Goal: Check status: Check status

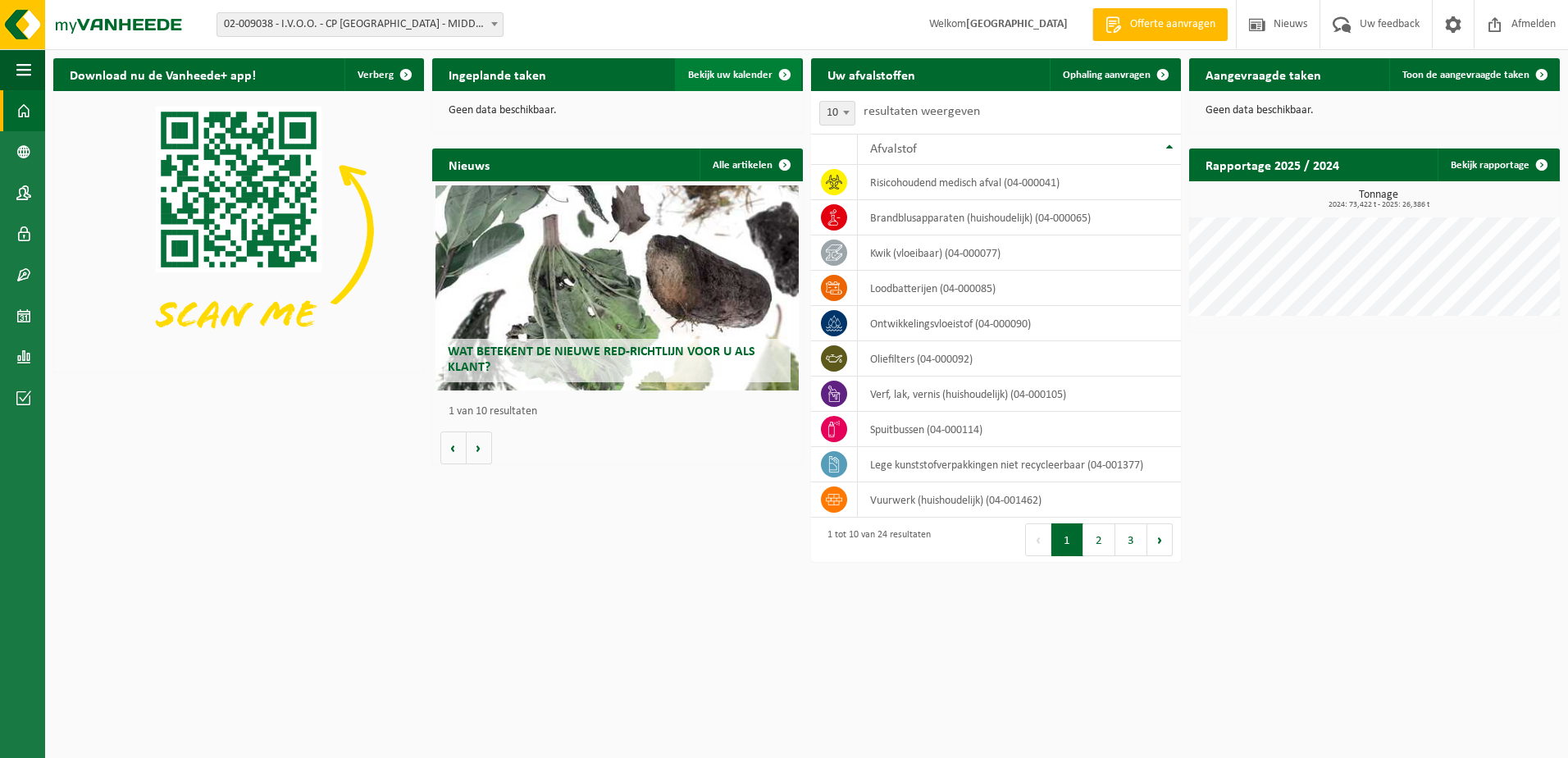
click at [708, 76] on span "Bekijk uw kalender" at bounding box center [730, 75] width 84 height 10
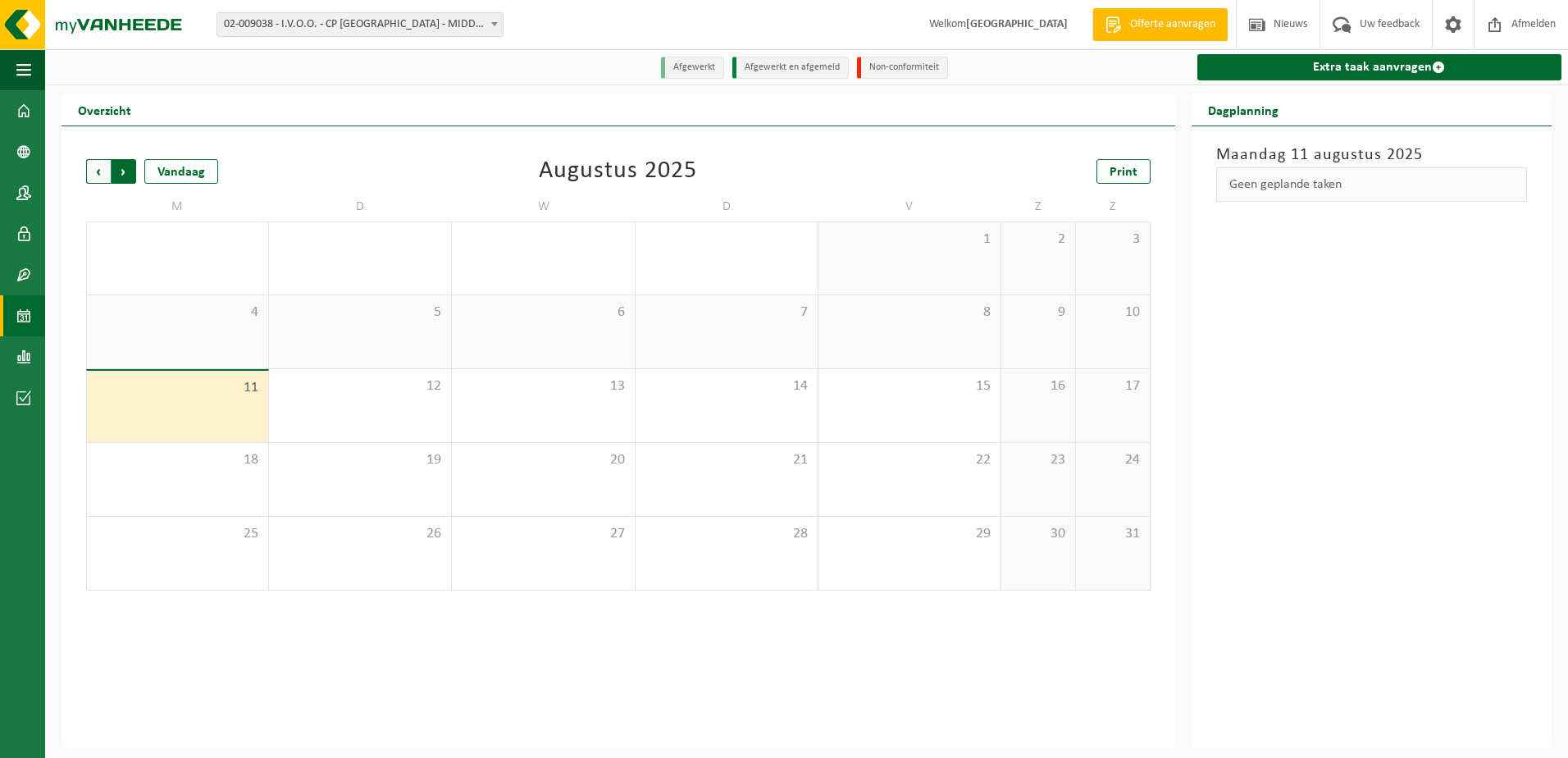
click at [99, 167] on span "Vorige" at bounding box center [98, 171] width 25 height 25
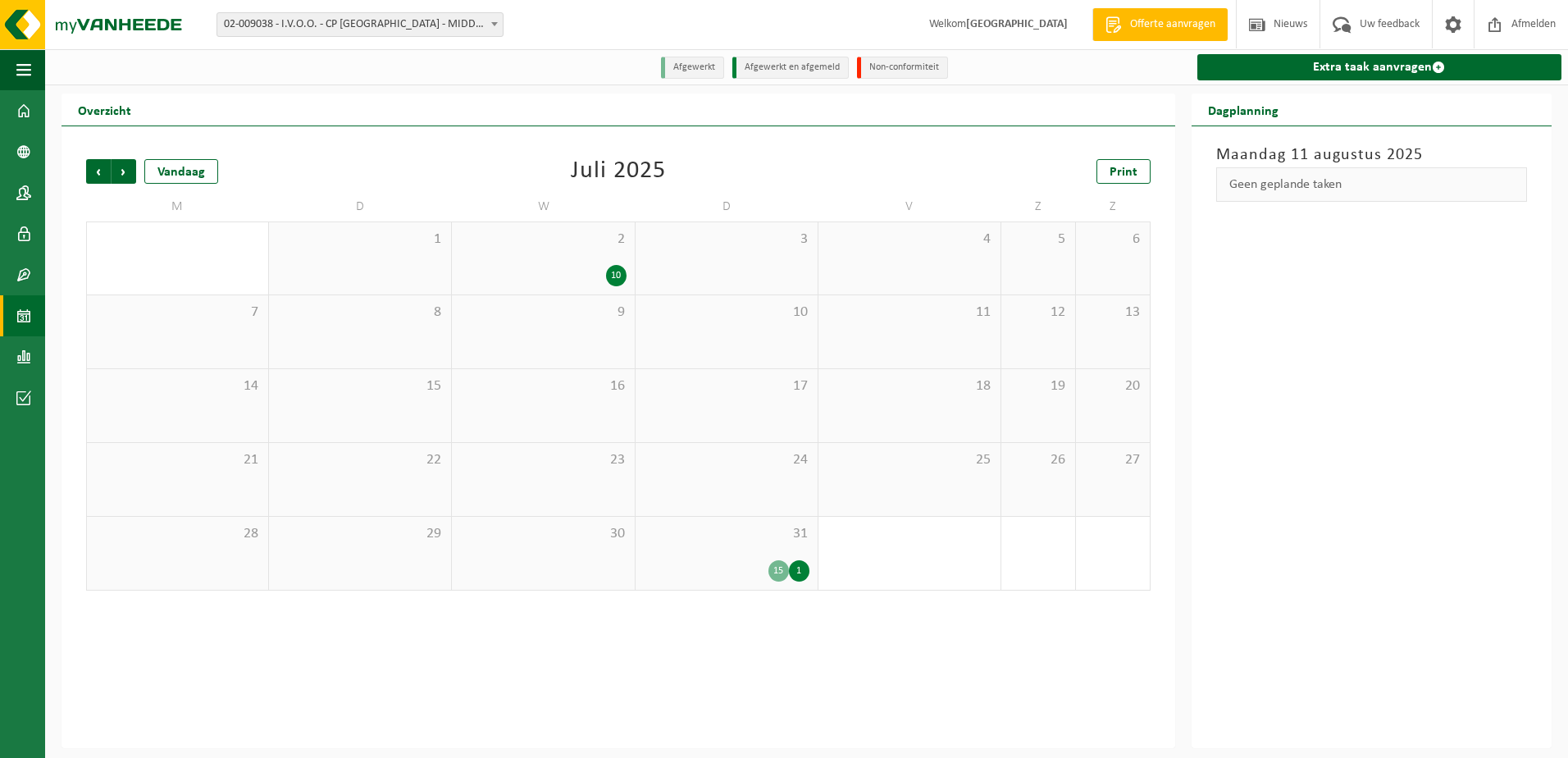
click at [740, 572] on div "15 1" at bounding box center [726, 570] width 166 height 21
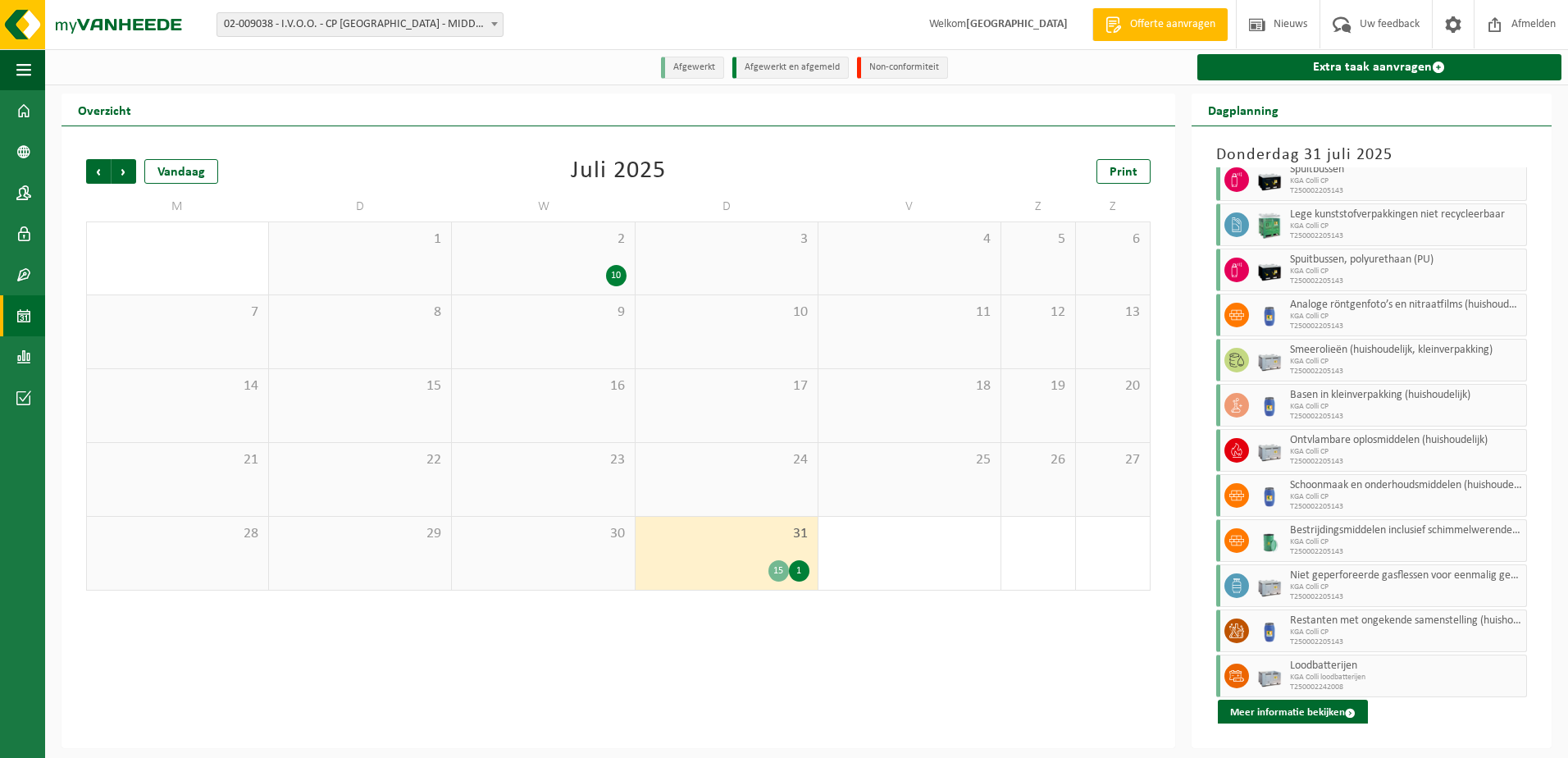
scroll to position [215, 0]
click at [1271, 709] on button "Meer informatie bekijken" at bounding box center [1293, 711] width 150 height 27
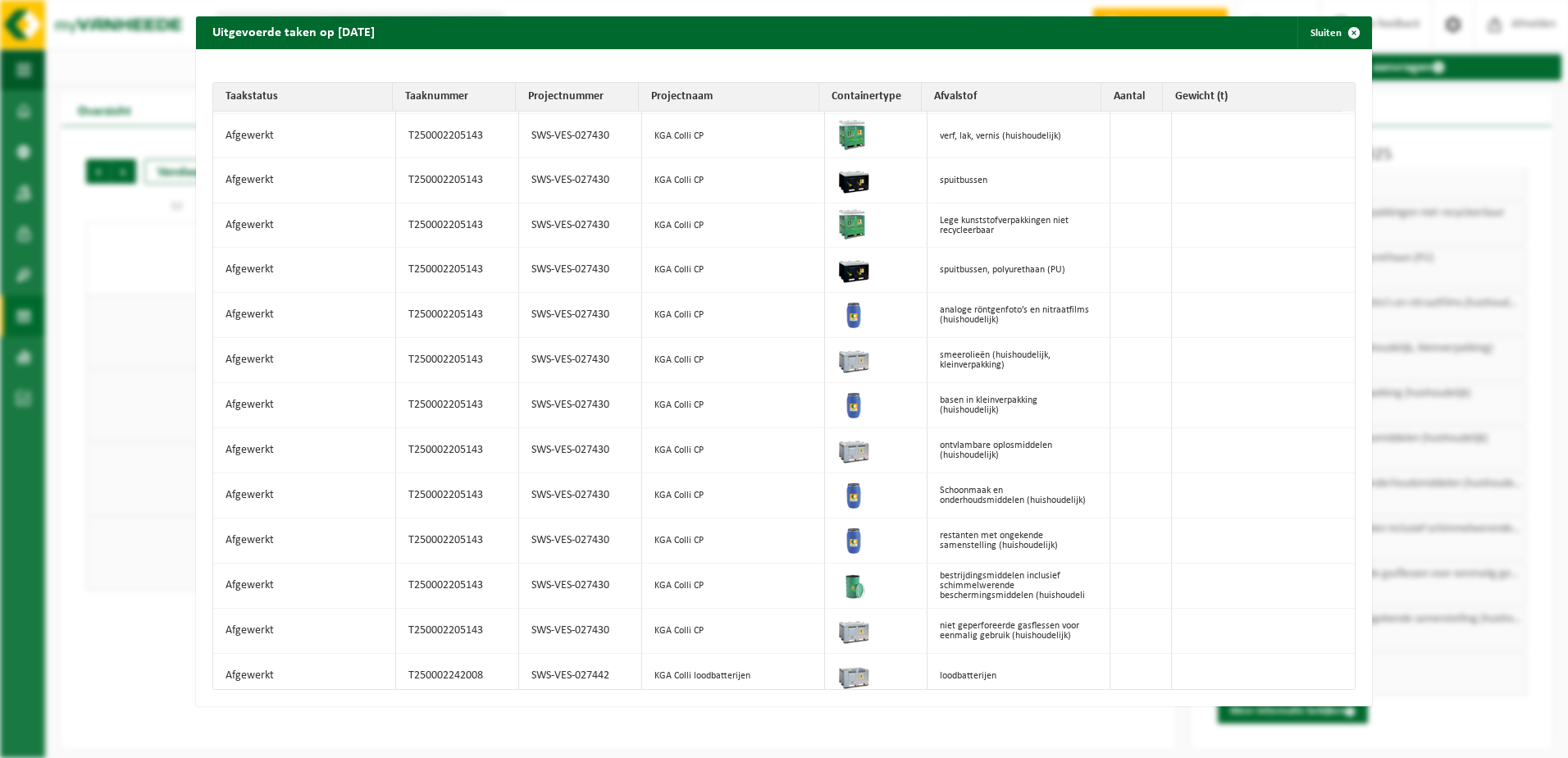
scroll to position [0, 0]
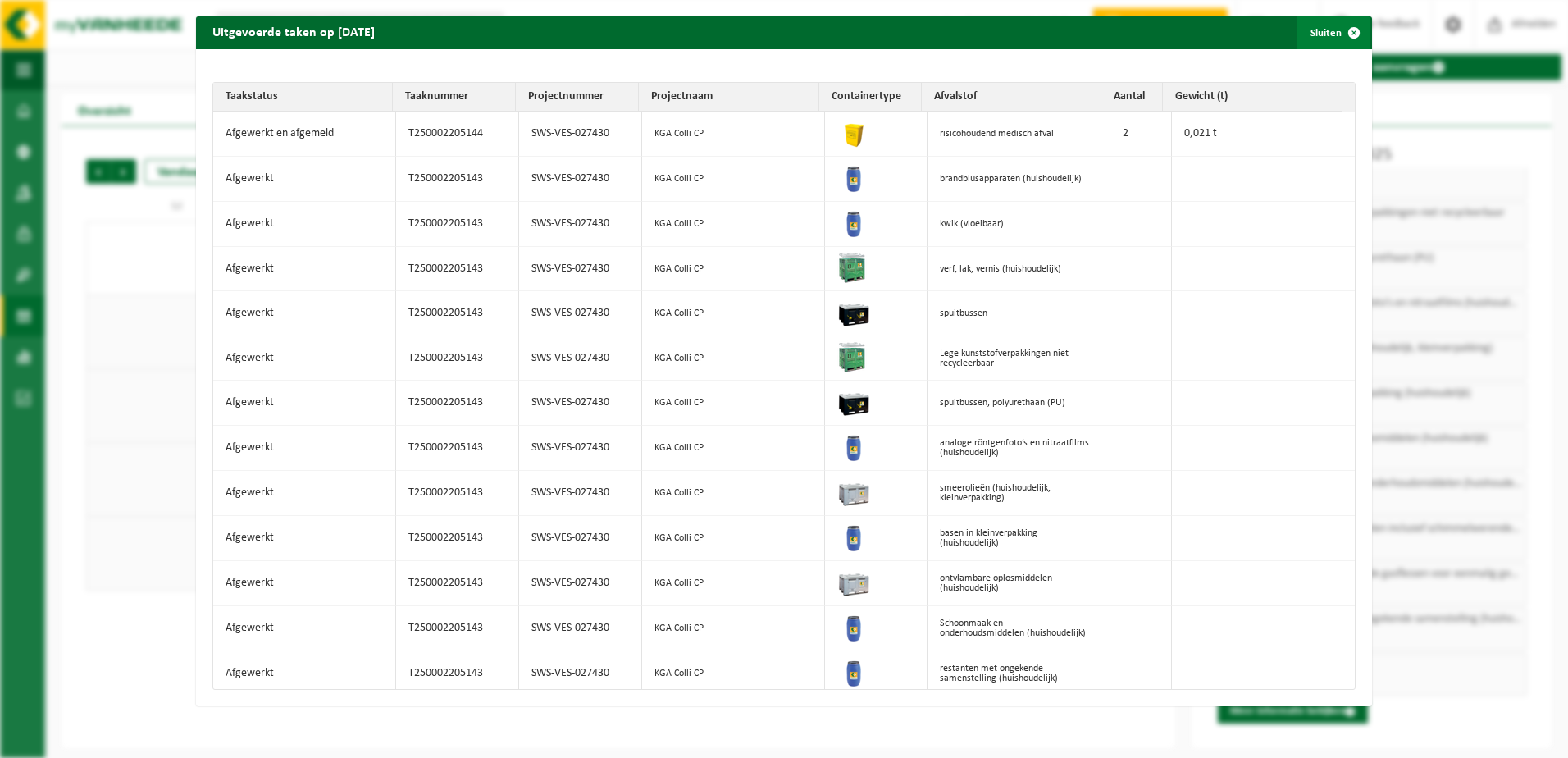
click at [1345, 33] on span "button" at bounding box center [1353, 33] width 33 height 33
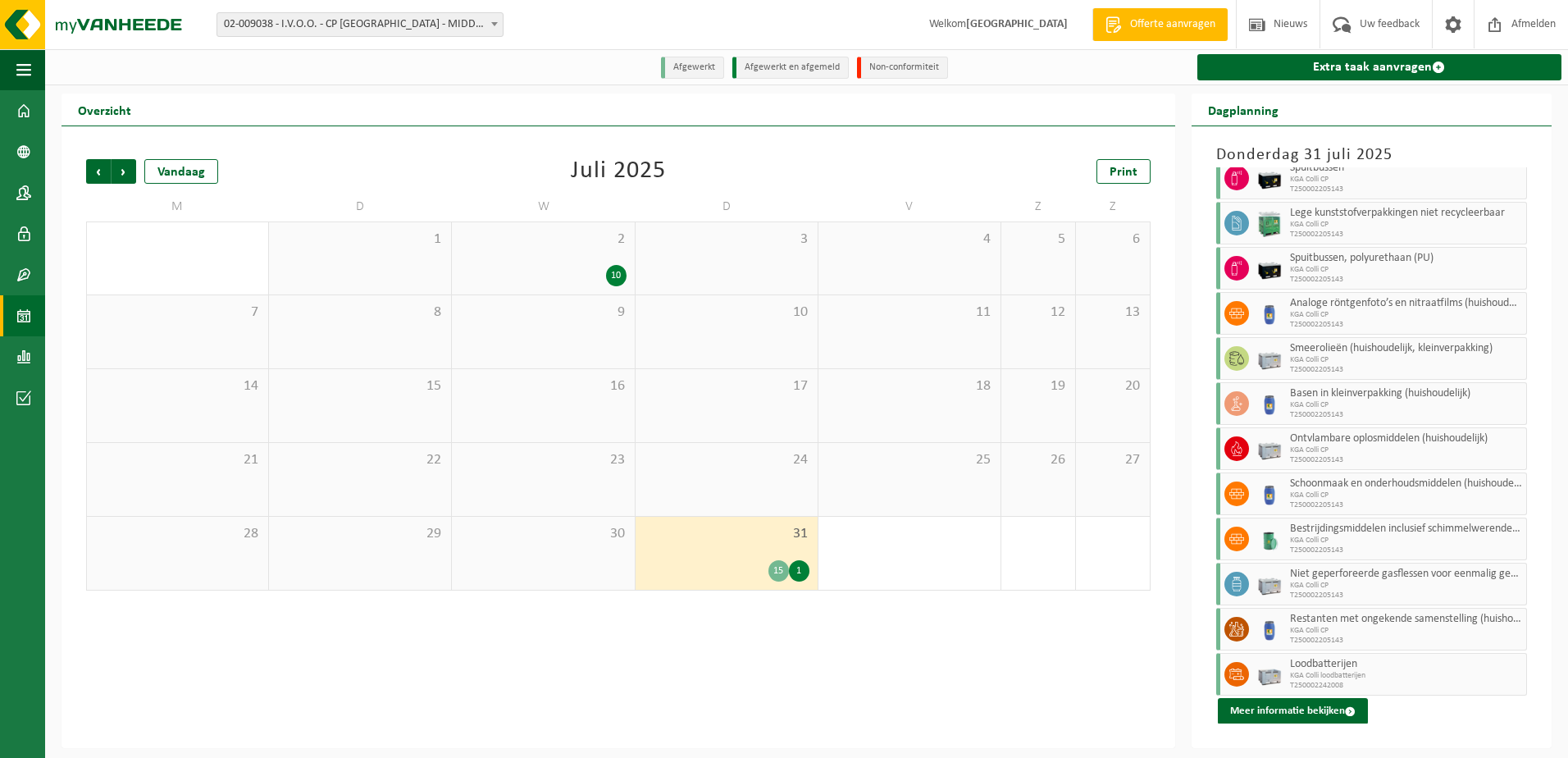
click at [372, 662] on div "Vorige Volgende Vandaag [DATE] Print M D W D V Z Z 30 1 2 10 3 4 5 6 7 8 9 10 1…" at bounding box center [618, 437] width 1113 height 622
click at [874, 174] on div "Vorige Volgende Vandaag [DATE] Print" at bounding box center [618, 171] width 1064 height 25
click at [1552, 25] on span "Afmelden" at bounding box center [1533, 24] width 52 height 48
